Goal: Obtain resource: Obtain resource

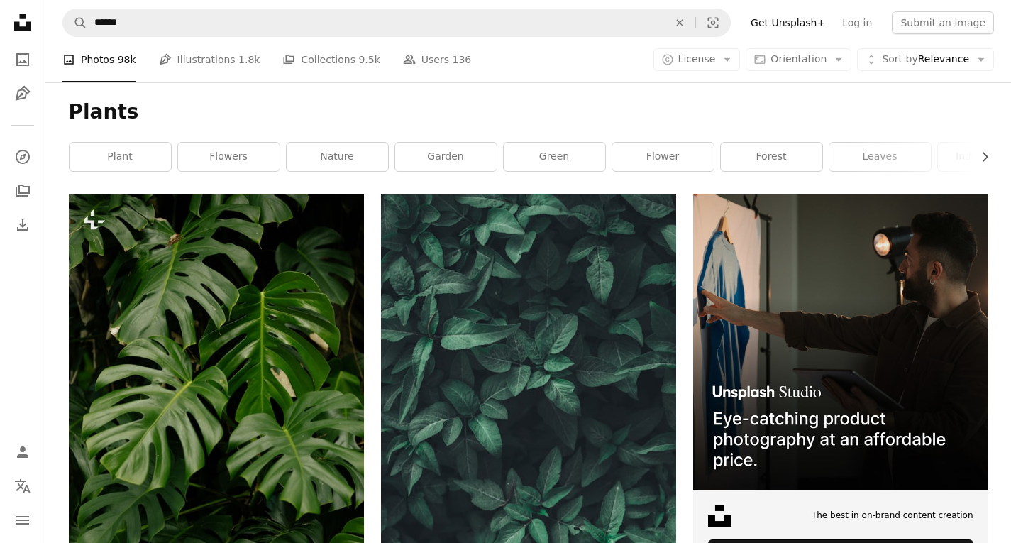
scroll to position [7769, 0]
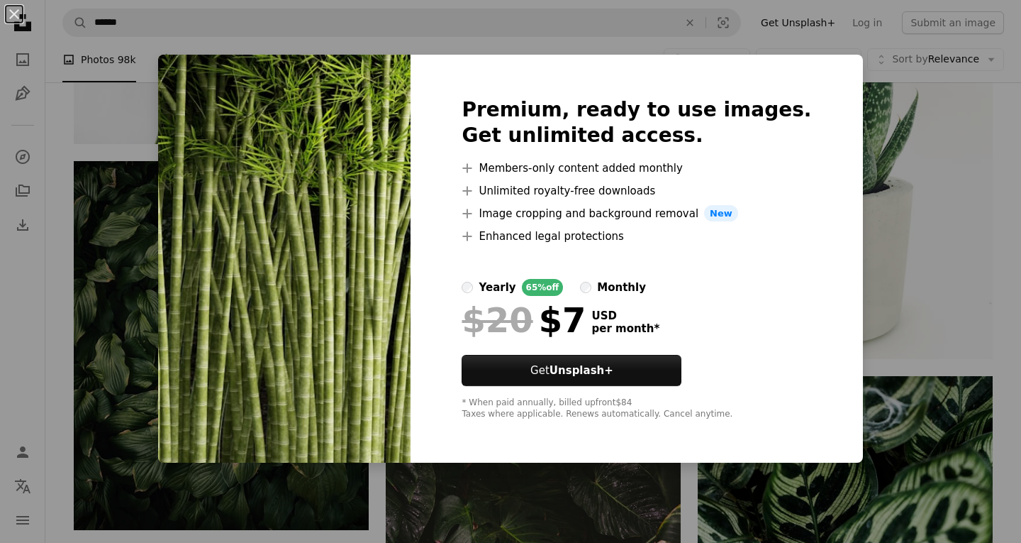
click at [893, 338] on div "An X shape Premium, ready to use images. Get unlimited access. A plus sign Memb…" at bounding box center [510, 271] width 1021 height 543
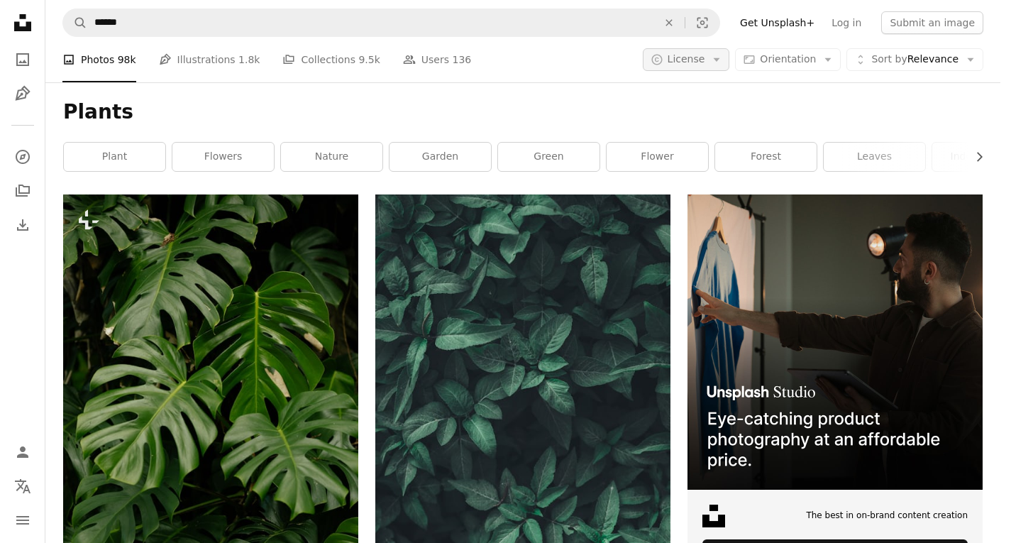
click at [704, 60] on span "License" at bounding box center [686, 58] width 38 height 11
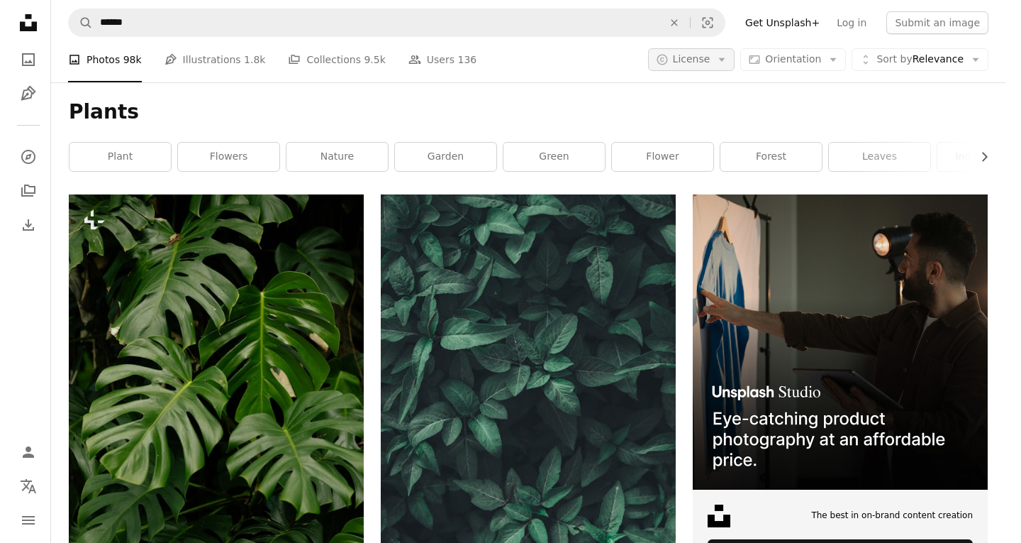
scroll to position [7769, 0]
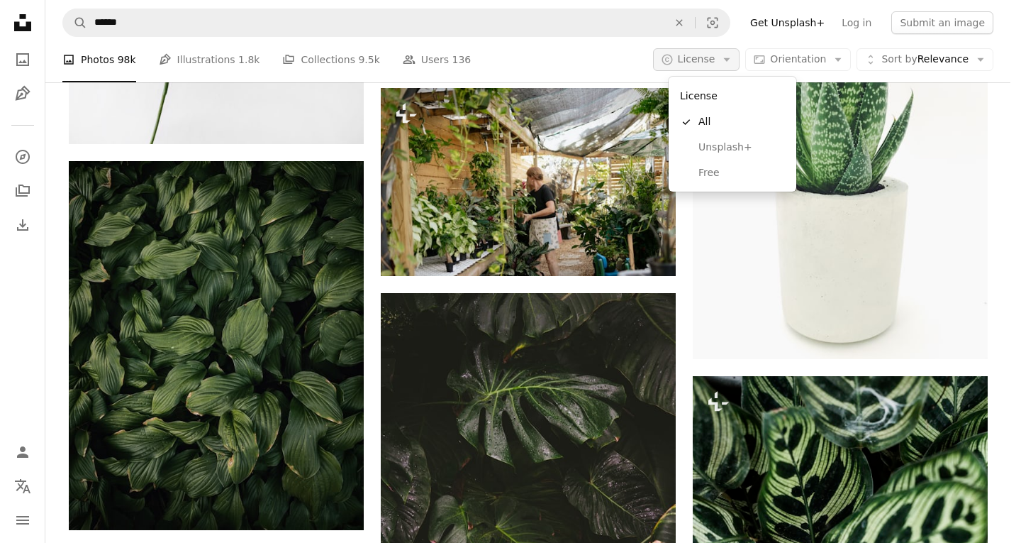
click at [704, 60] on span "License" at bounding box center [697, 58] width 38 height 11
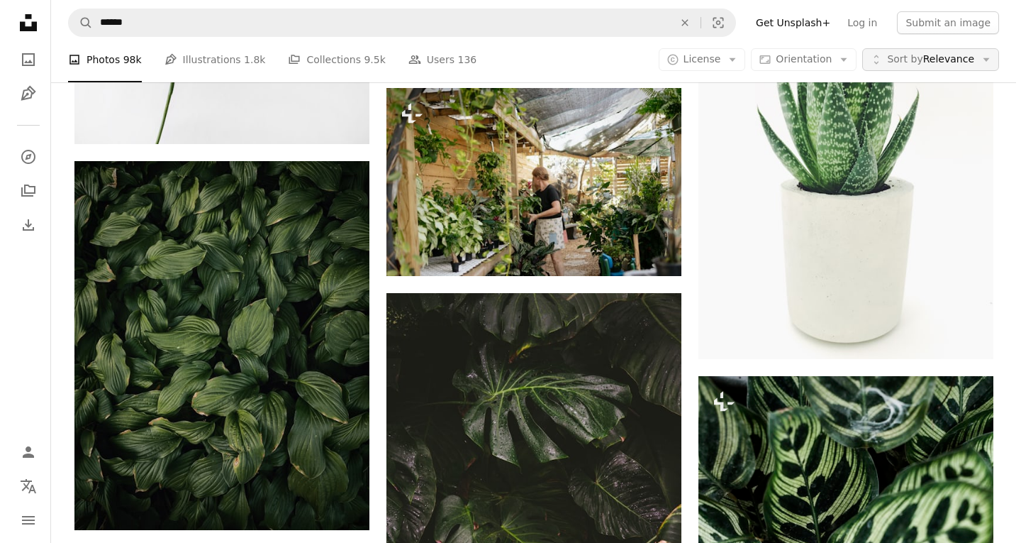
scroll to position [0, 0]
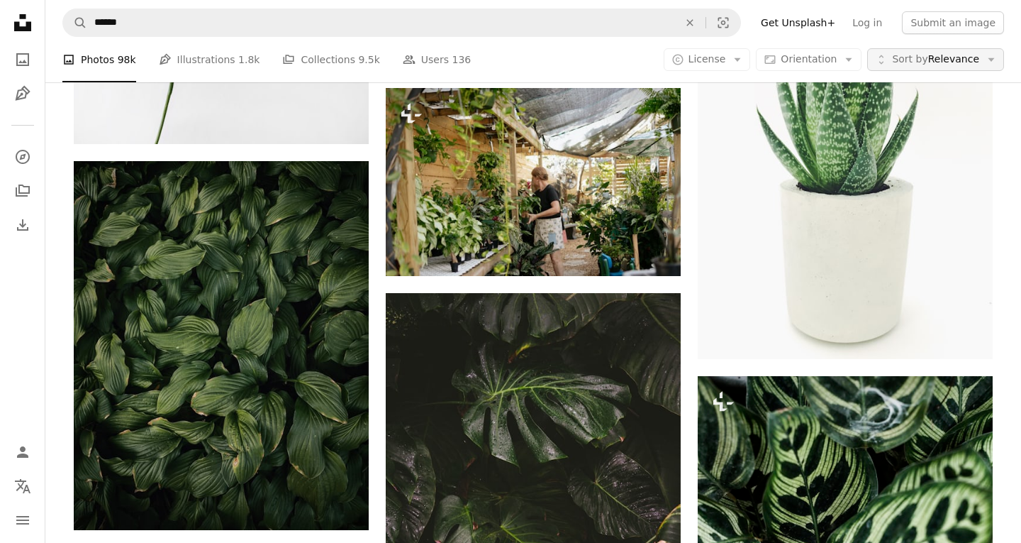
click at [944, 63] on span "Sort by Relevance" at bounding box center [935, 59] width 87 height 14
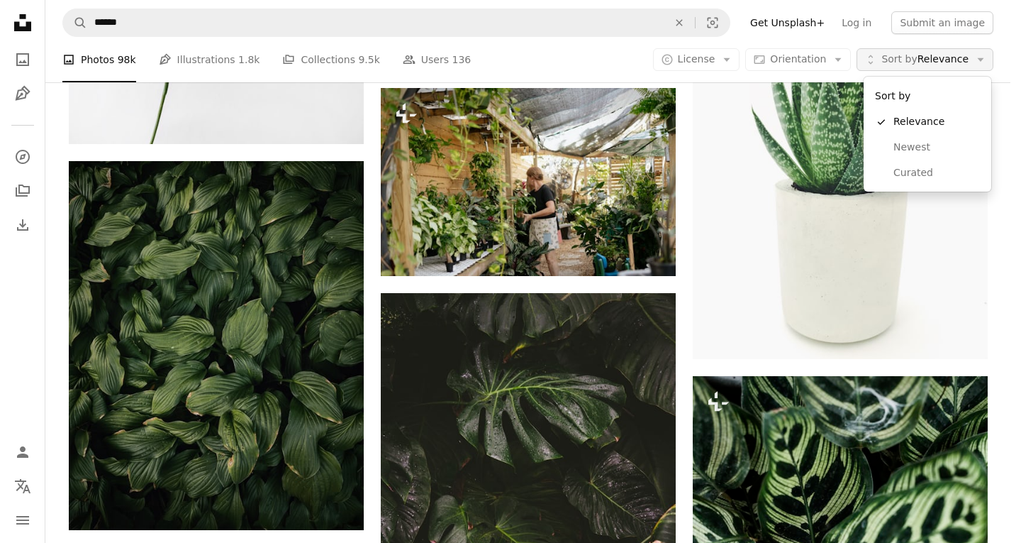
click at [944, 63] on span "Sort by Relevance" at bounding box center [925, 59] width 87 height 14
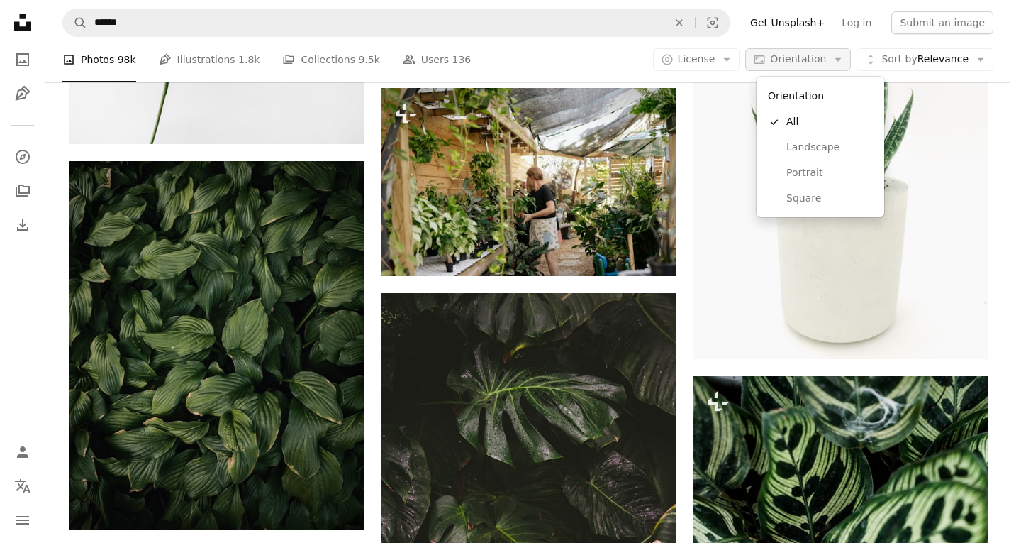
click at [821, 67] on button "Aspect ratio Orientation Arrow down" at bounding box center [799, 59] width 106 height 23
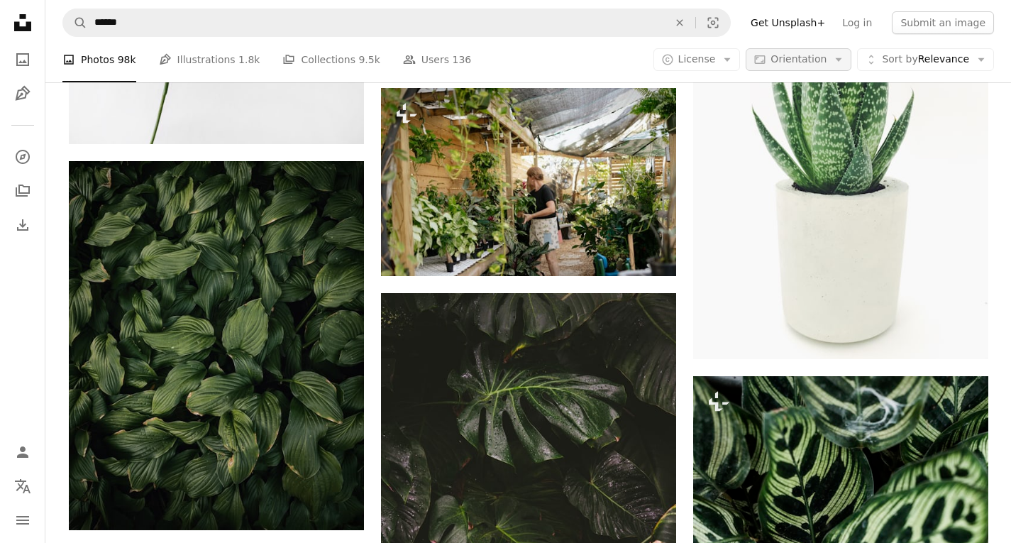
click at [821, 67] on button "Aspect ratio Orientation Arrow down" at bounding box center [799, 59] width 106 height 23
